Goal: Transaction & Acquisition: Download file/media

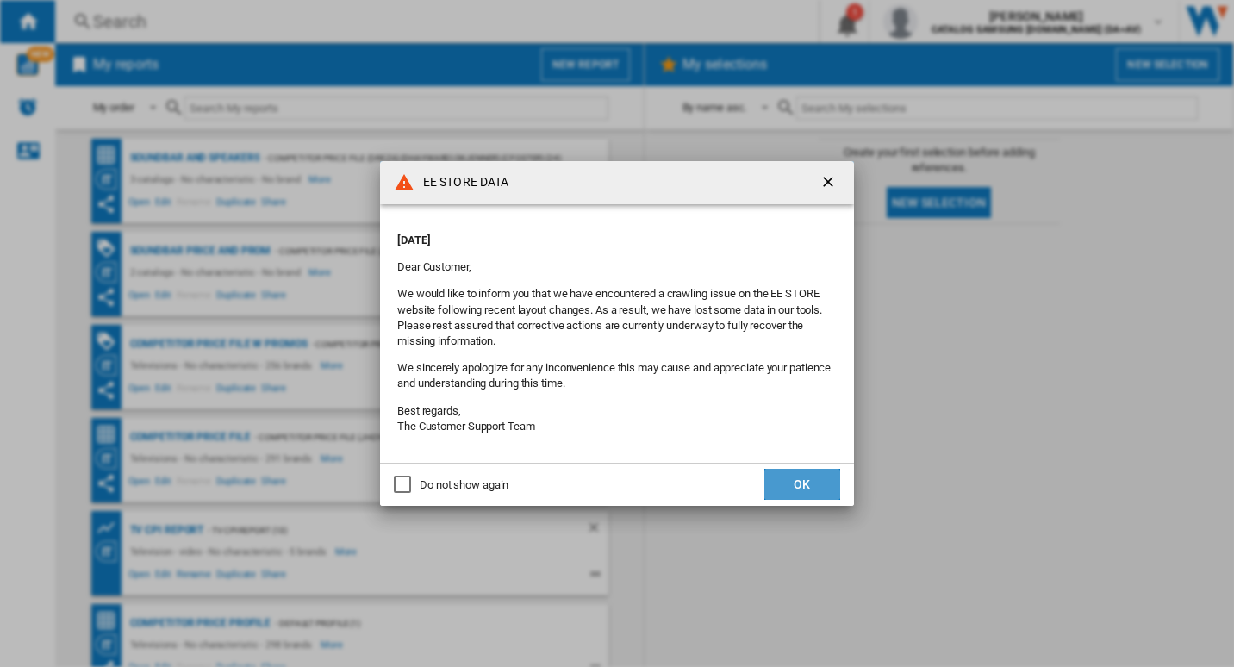
click at [808, 484] on button "OK" at bounding box center [803, 484] width 76 height 31
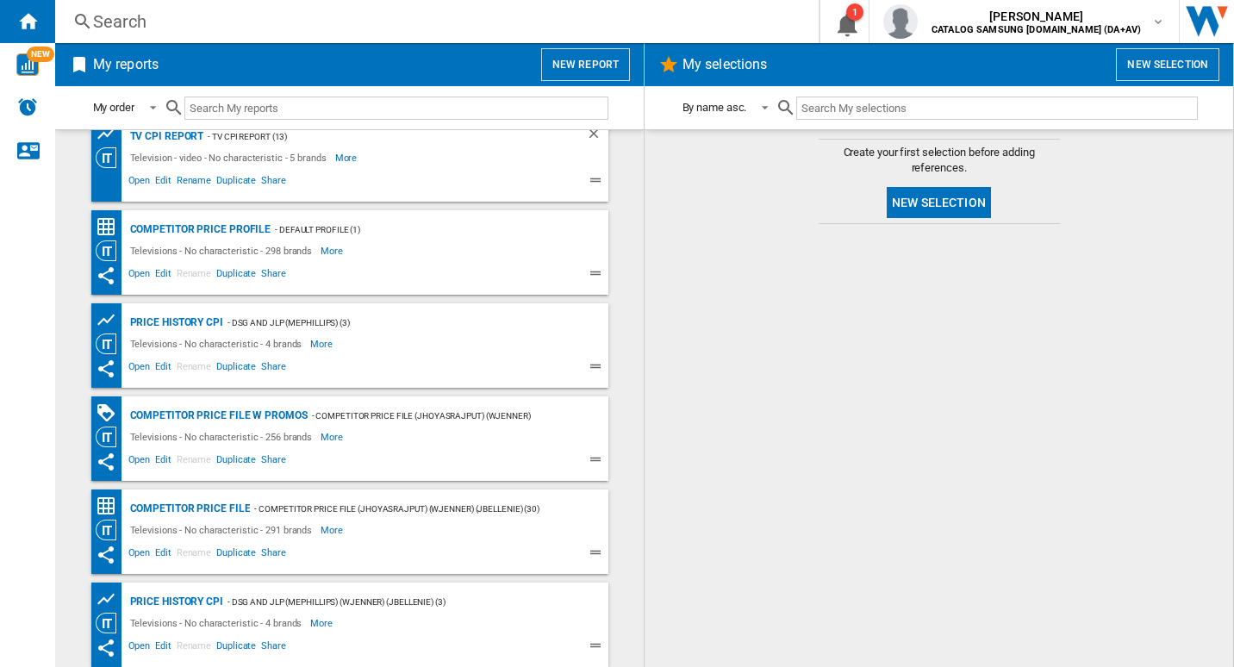
scroll to position [308, 0]
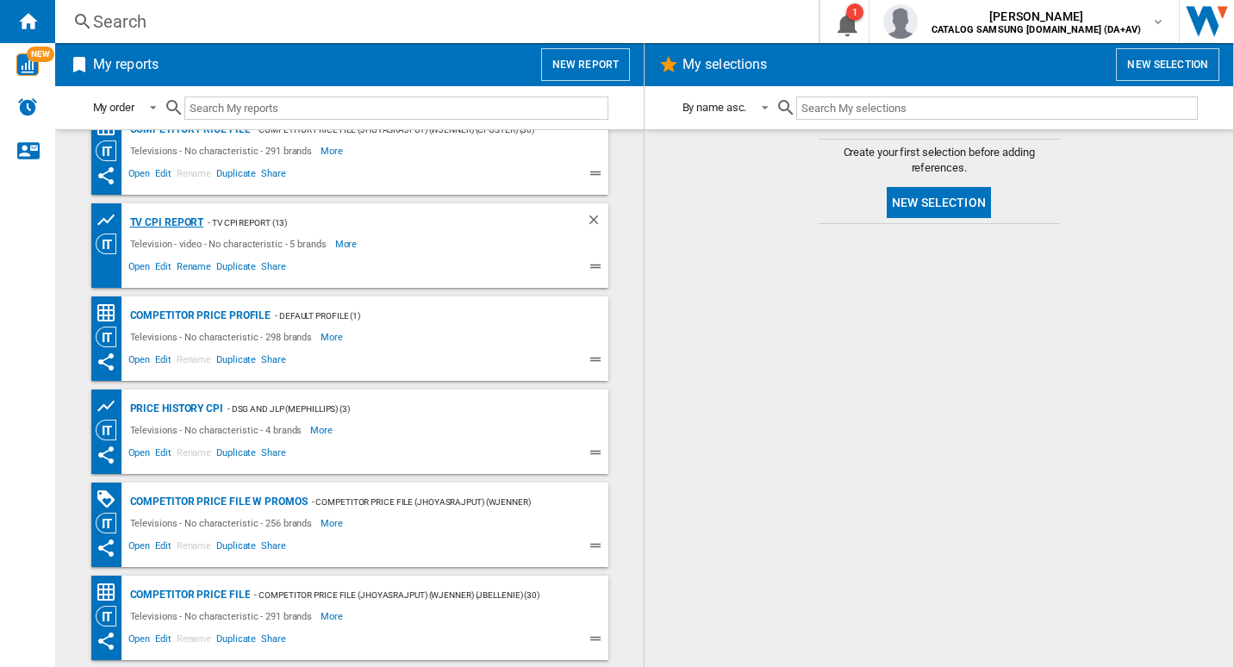
click at [169, 222] on div "TV CPI Report" at bounding box center [165, 223] width 78 height 22
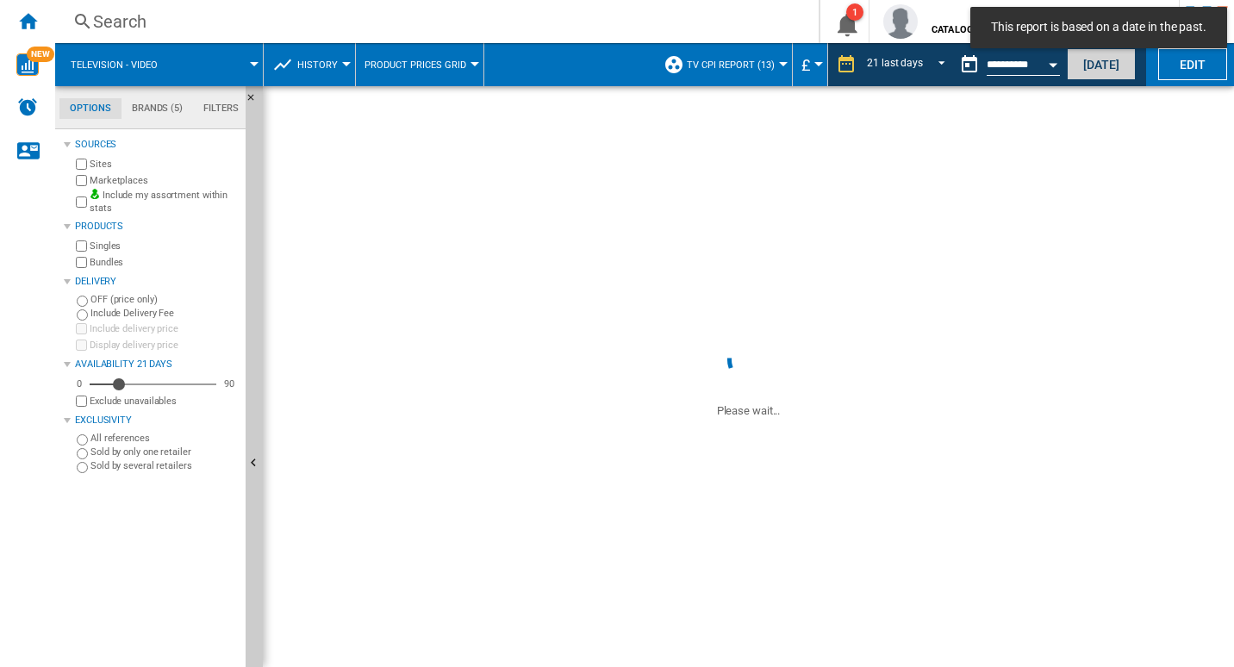
click at [1089, 66] on button "Today" at bounding box center [1101, 64] width 69 height 32
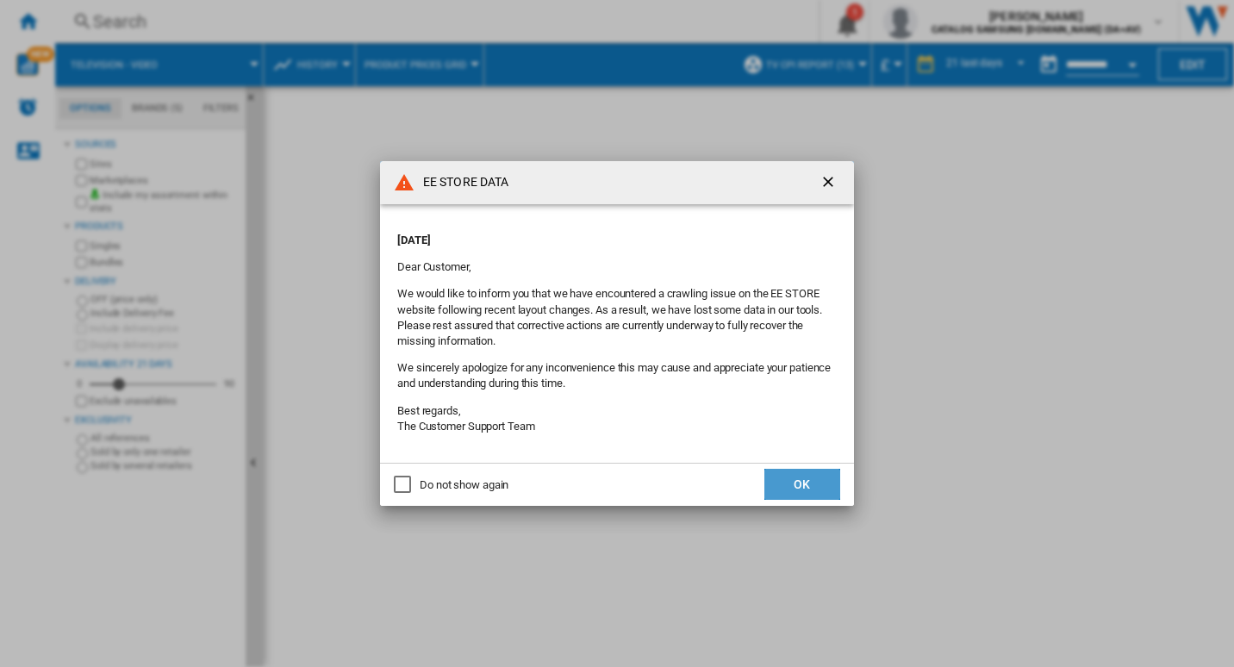
click at [802, 477] on button "OK" at bounding box center [803, 484] width 76 height 31
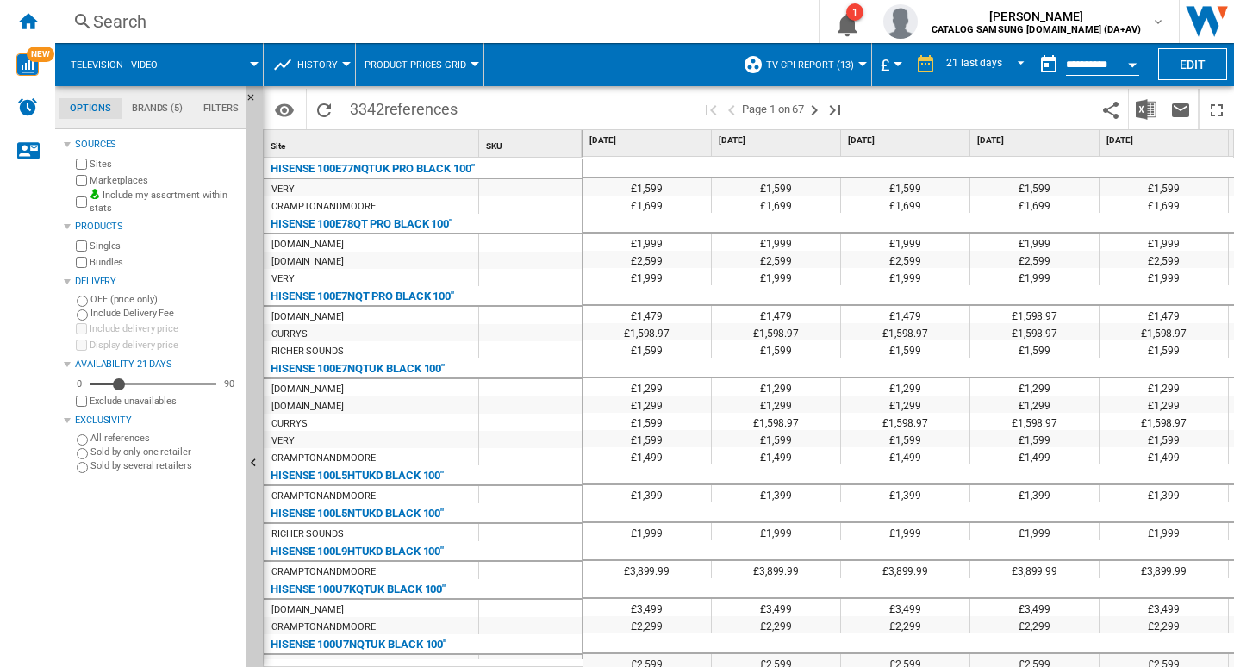
click at [855, 66] on button "TV CPI Report (13)" at bounding box center [814, 64] width 97 height 43
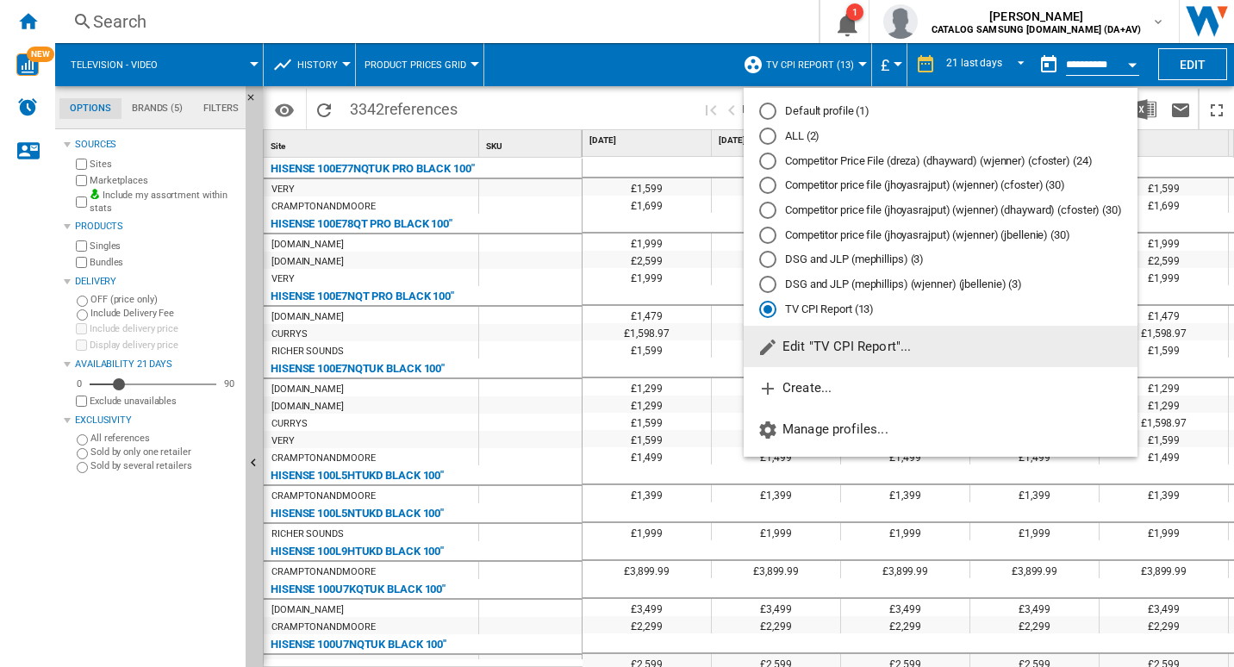
click at [846, 350] on span "Edit "TV CPI Report"..." at bounding box center [834, 347] width 153 height 16
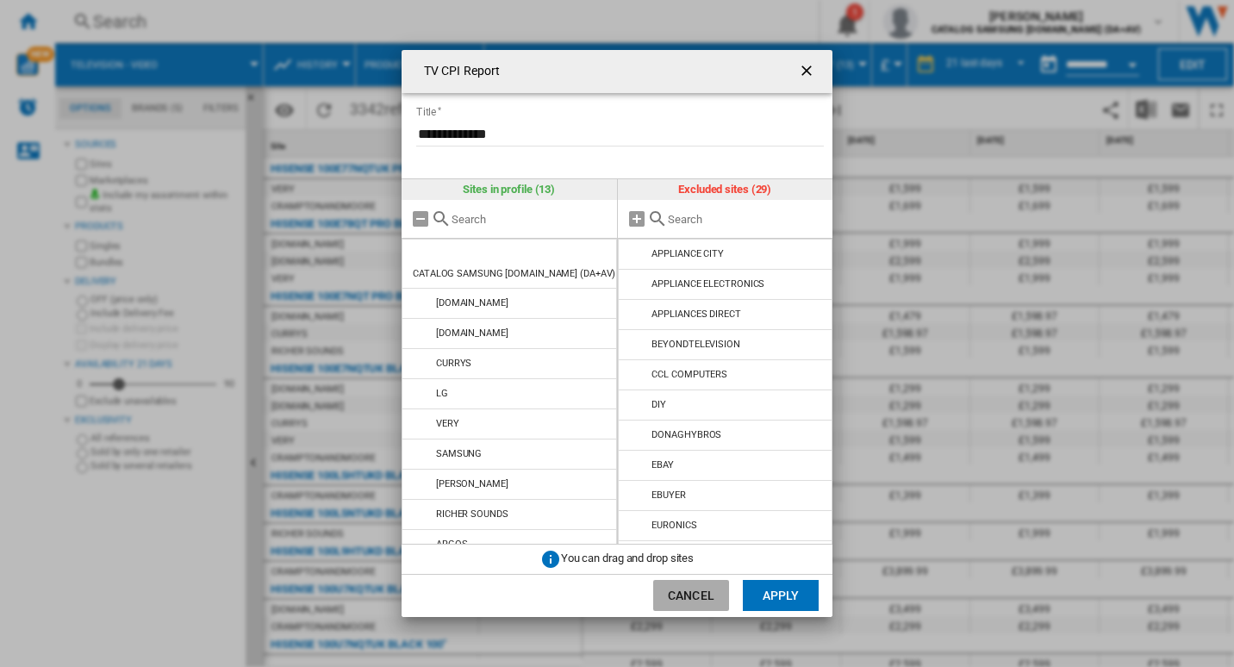
click at [697, 590] on button "Cancel" at bounding box center [691, 595] width 76 height 31
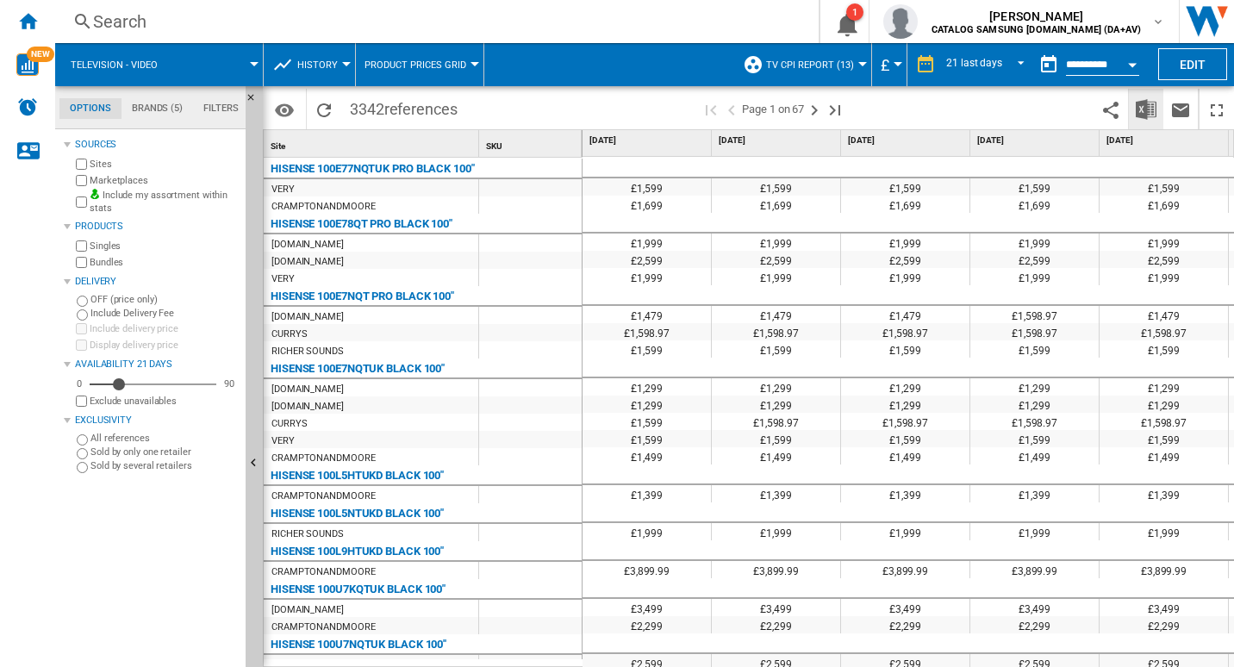
click at [1153, 114] on img "Download in Excel" at bounding box center [1146, 109] width 21 height 21
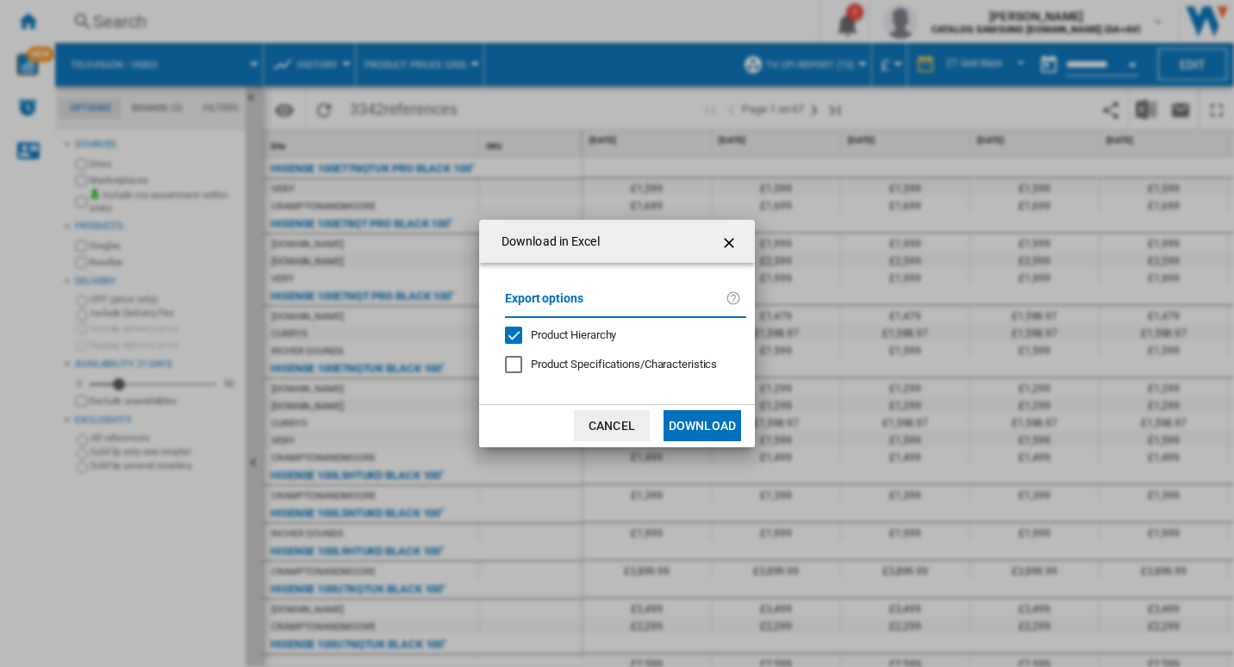
click at [706, 428] on button "Download" at bounding box center [703, 425] width 78 height 31
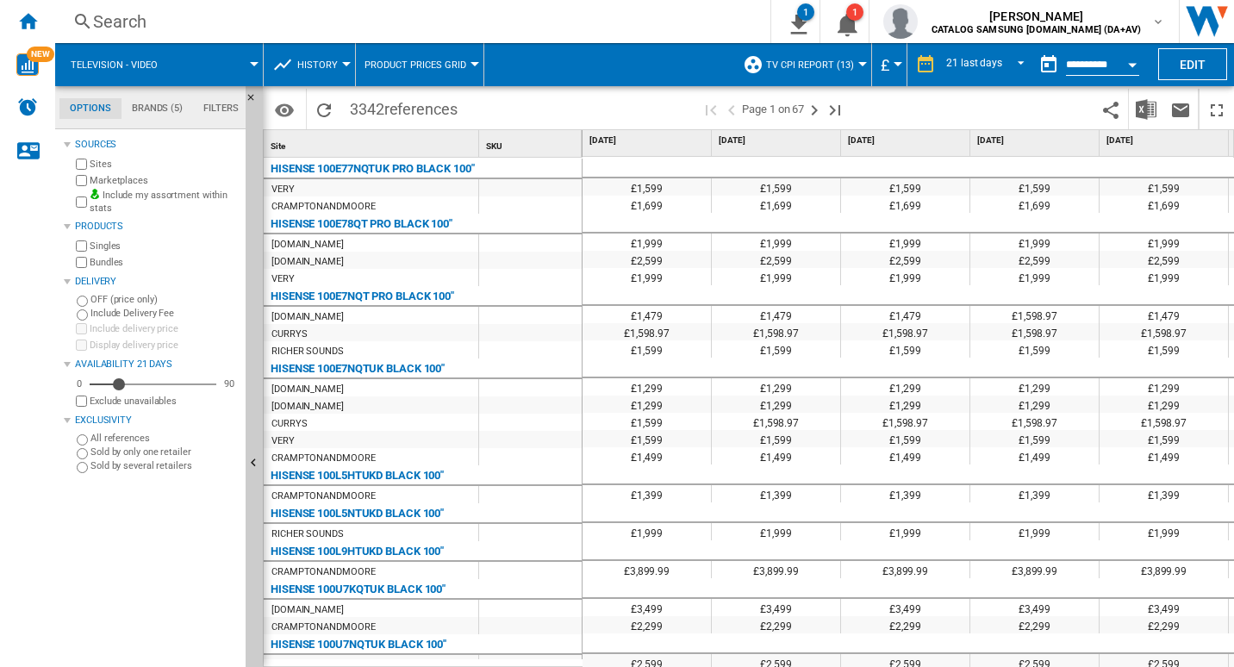
click at [566, 34] on div "Search Search 0 1 TV CPI Report [Product prices grid] Clear all exports 1 kara …" at bounding box center [644, 21] width 1179 height 43
